Goal: Task Accomplishment & Management: Manage account settings

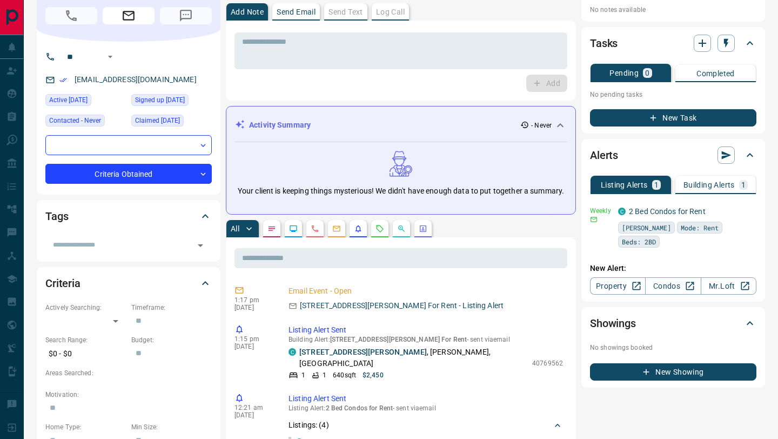
scroll to position [44, 0]
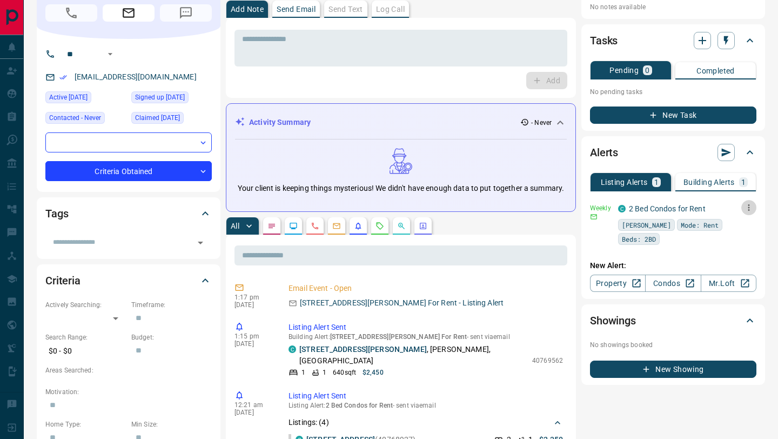
click at [747, 209] on icon "button" at bounding box center [749, 208] width 10 height 10
click at [734, 263] on li "Delete" at bounding box center [732, 262] width 48 height 17
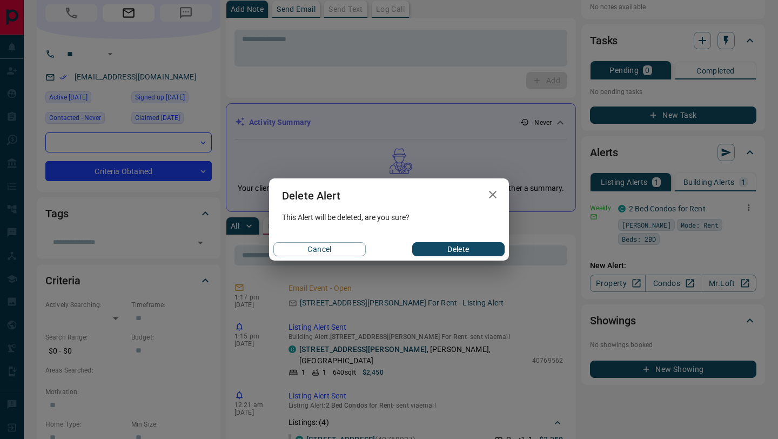
click at [467, 245] on button "Delete" at bounding box center [458, 249] width 92 height 14
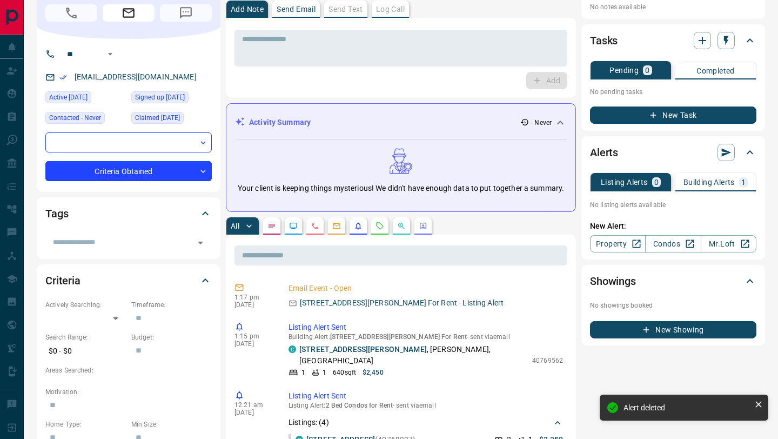
scroll to position [0, 0]
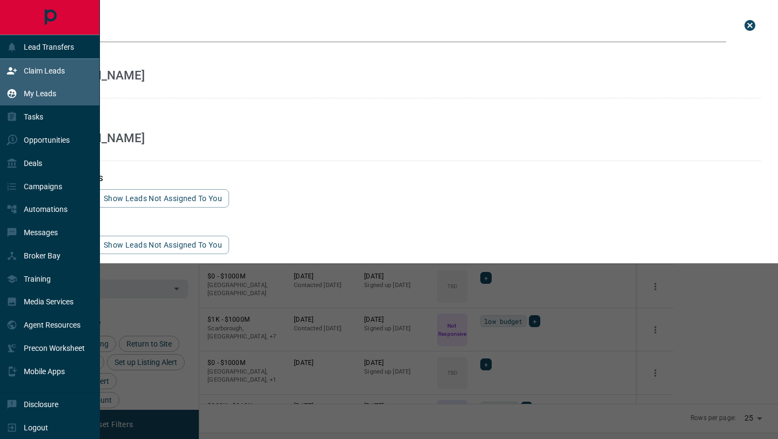
click at [19, 73] on div "Claim Leads" at bounding box center [35, 71] width 58 height 18
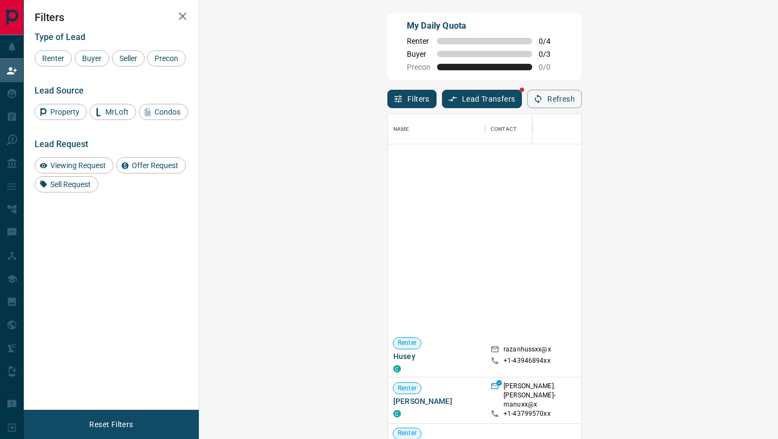
scroll to position [495, 0]
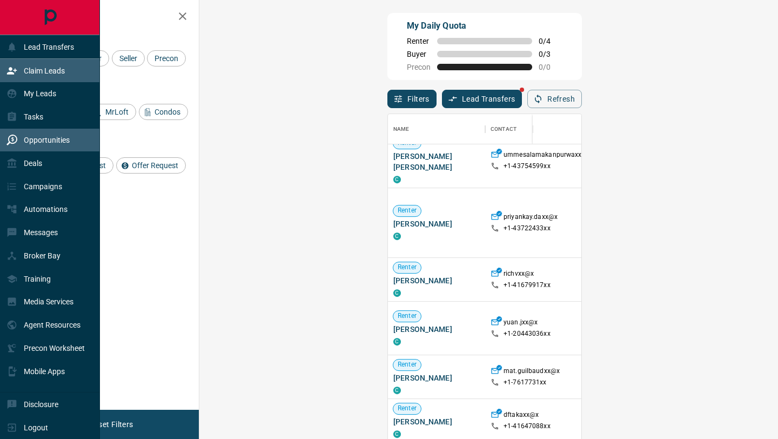
click at [25, 141] on p "Opportunities" at bounding box center [47, 140] width 46 height 9
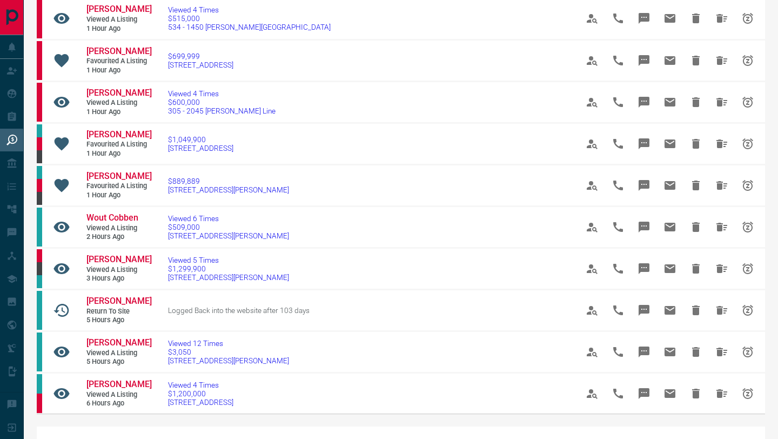
scroll to position [829, 0]
